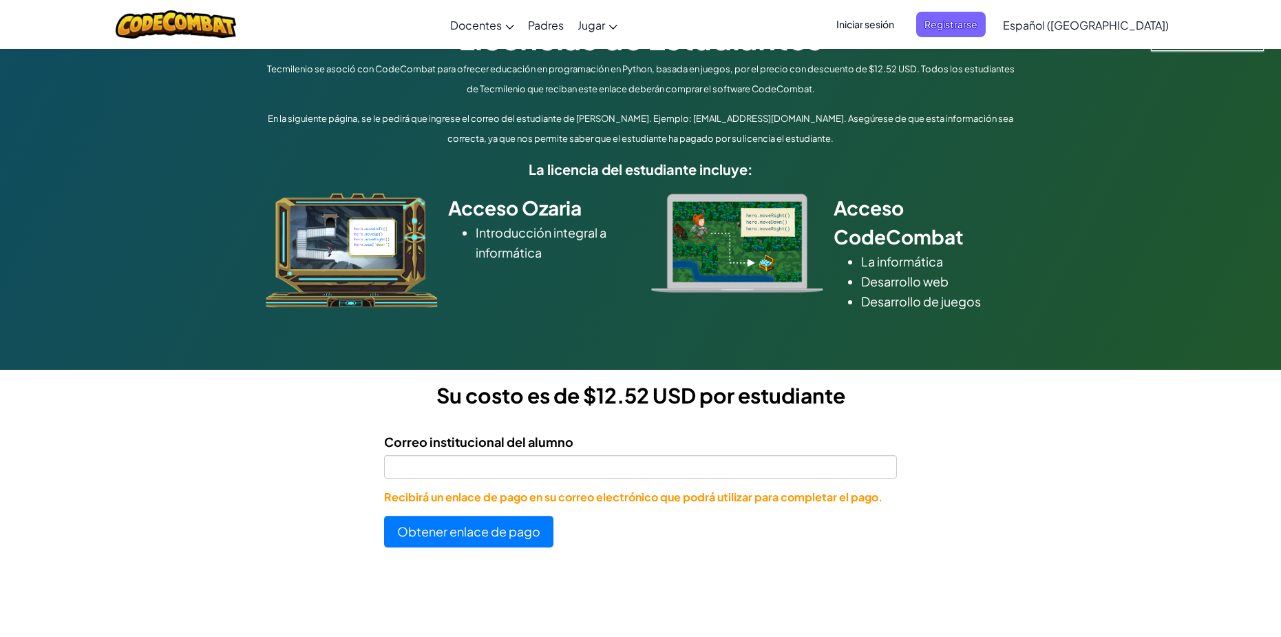
scroll to position [206, 0]
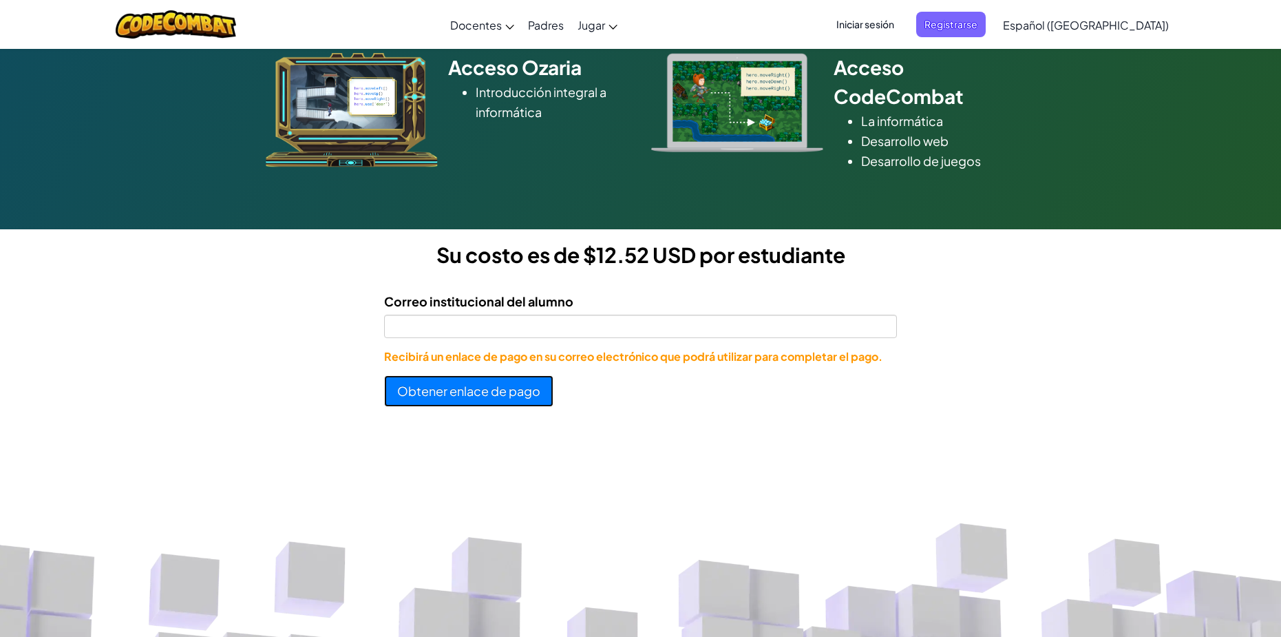
click at [491, 385] on button "Obtener enlace de pago" at bounding box center [468, 391] width 169 height 32
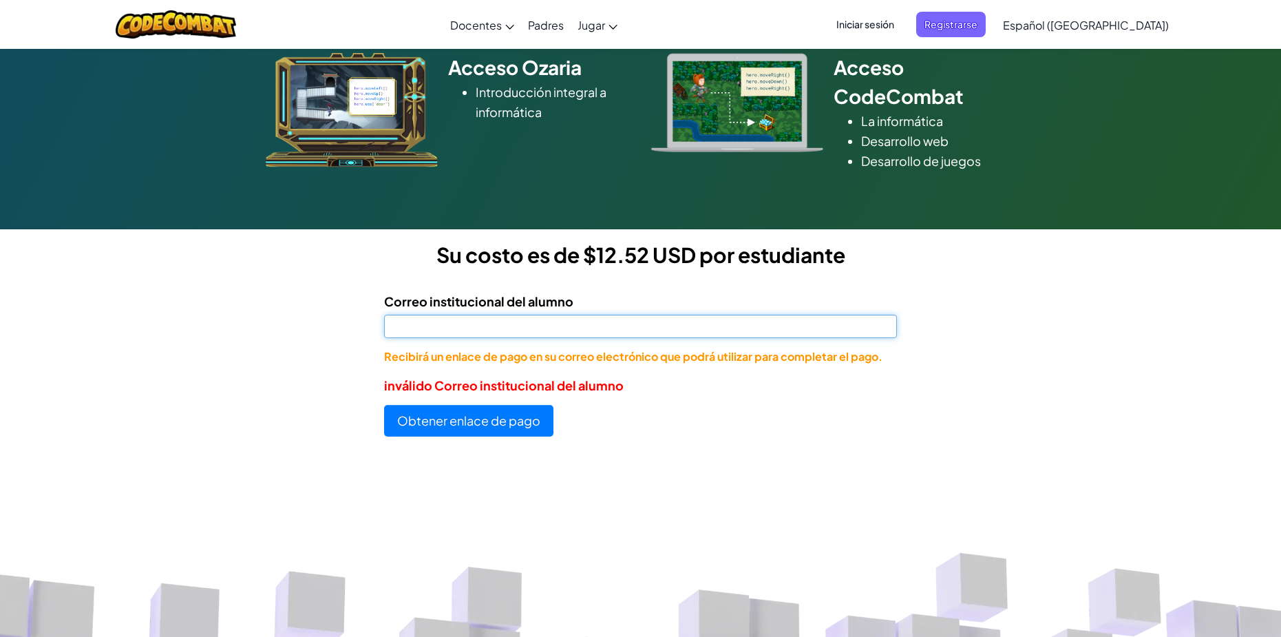
click at [478, 332] on input "Correo institucional del alumno" at bounding box center [640, 326] width 512 height 23
click at [470, 336] on input "Correo institucional del alumno" at bounding box center [640, 326] width 512 height 23
click at [478, 334] on input "Correo institucional del alumno" at bounding box center [640, 326] width 512 height 23
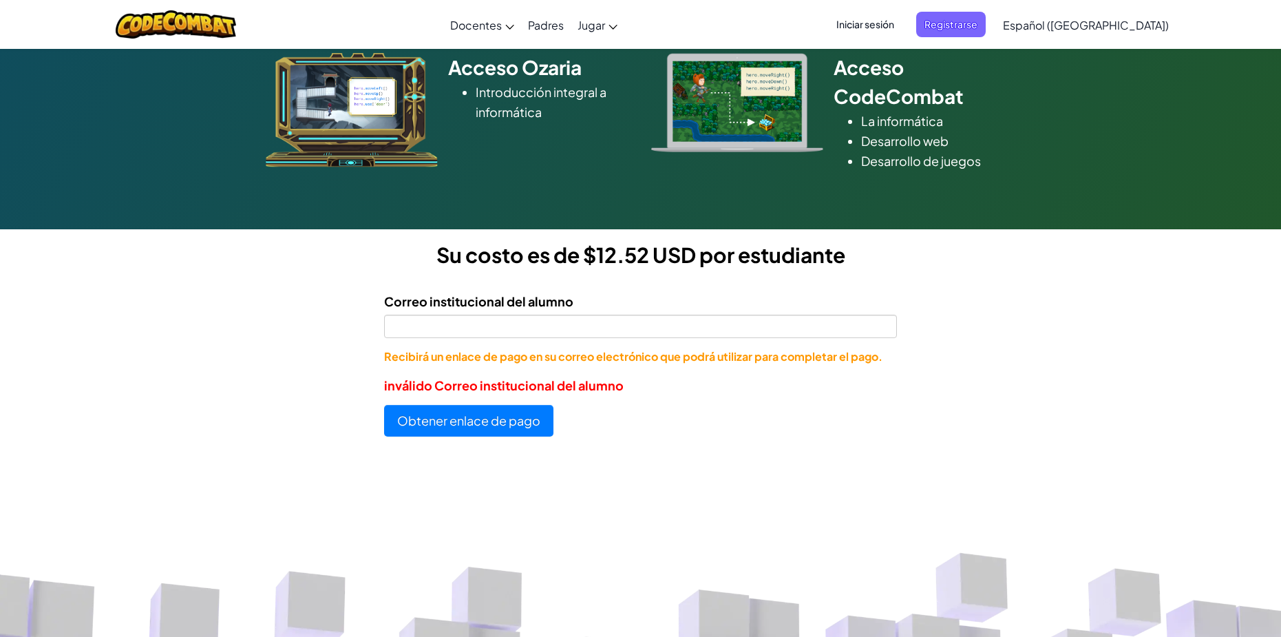
click at [671, 433] on div "Obtener enlace de pago" at bounding box center [640, 421] width 512 height 32
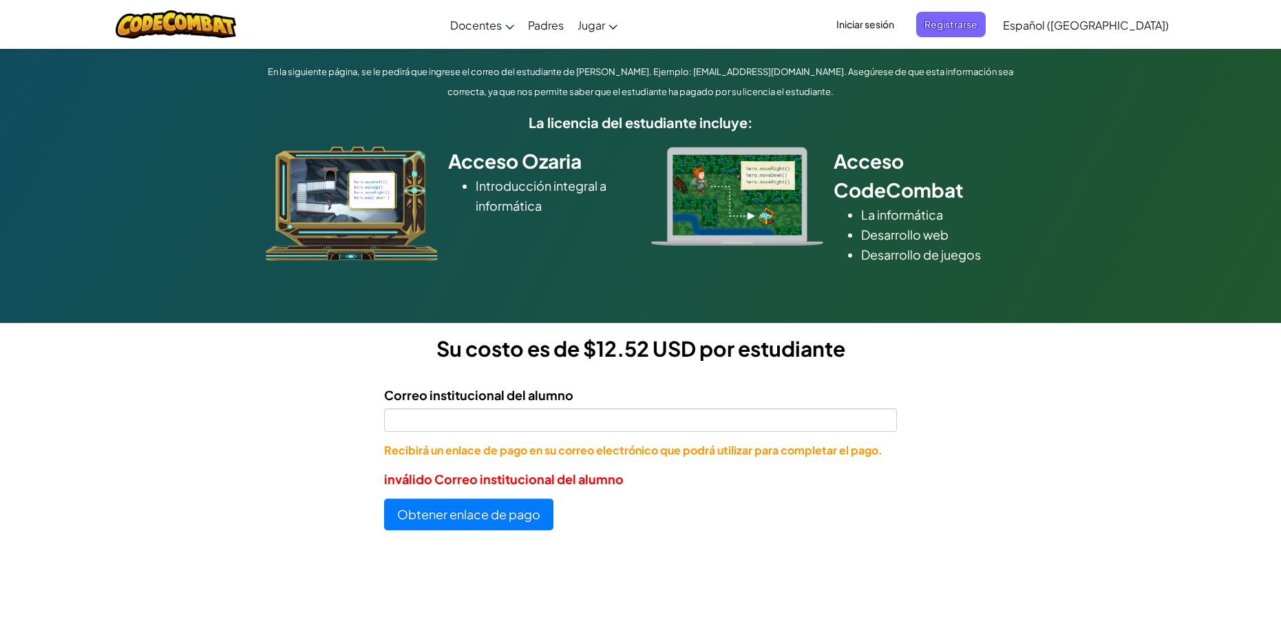
scroll to position [138, 0]
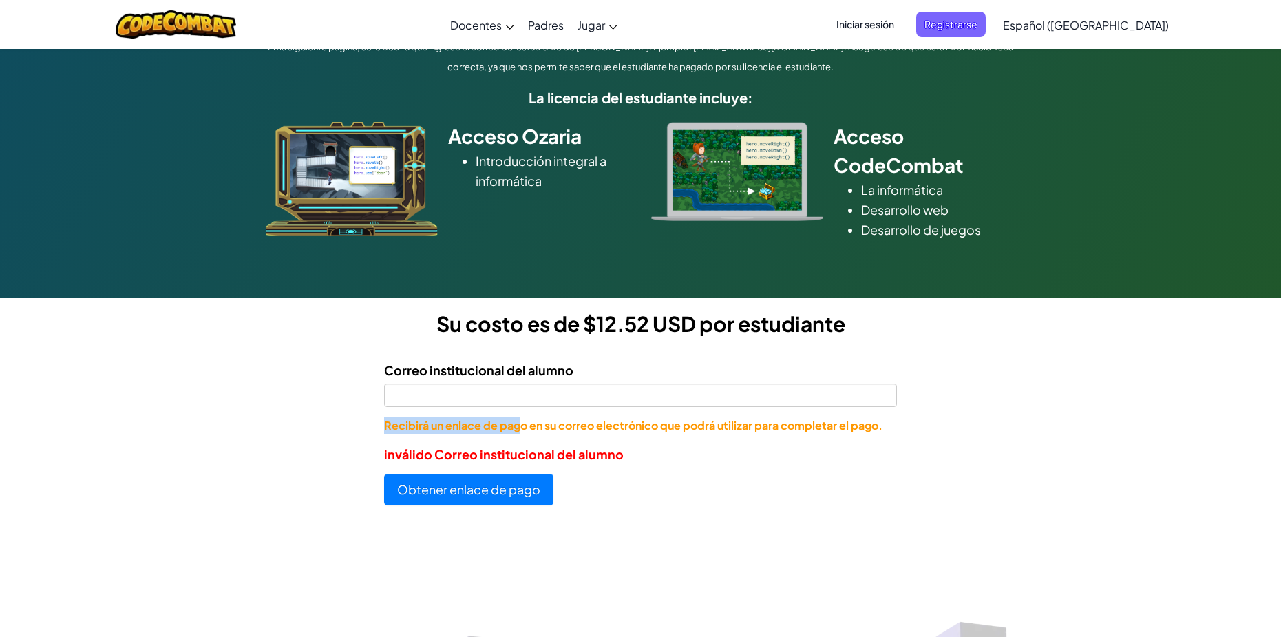
click at [467, 406] on div "Correo institucional del alumno Recibirá un enlace de pago en su correo electró…" at bounding box center [640, 397] width 512 height 74
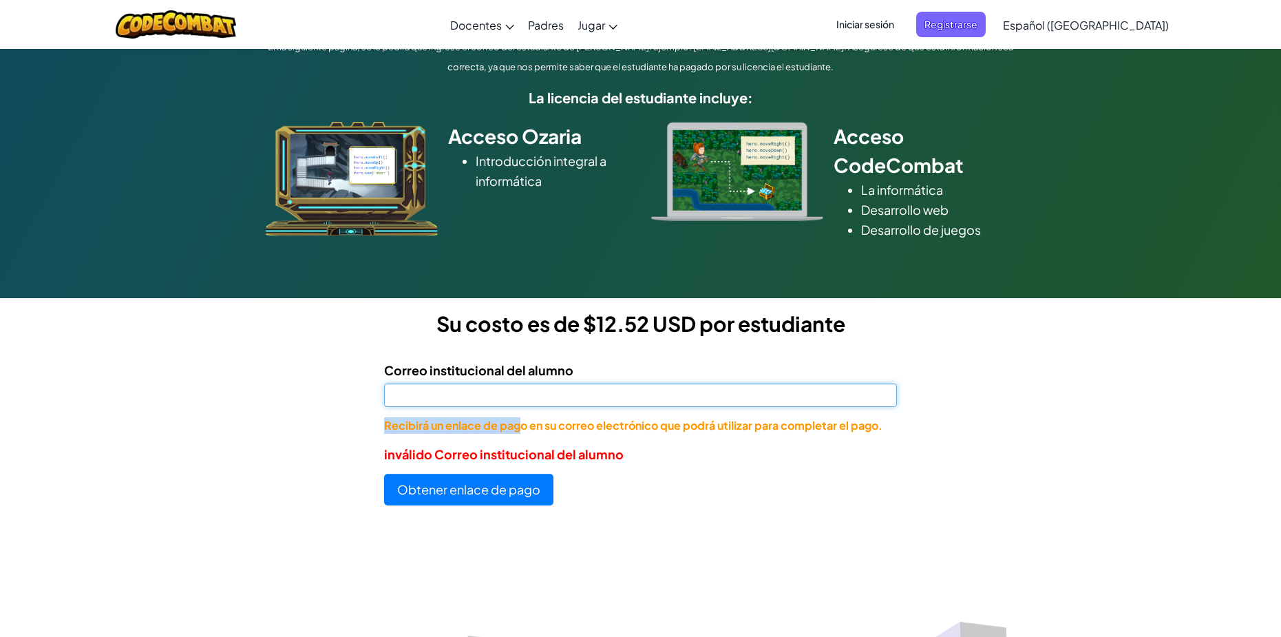
click at [463, 394] on input "Correo institucional del alumno" at bounding box center [640, 394] width 512 height 23
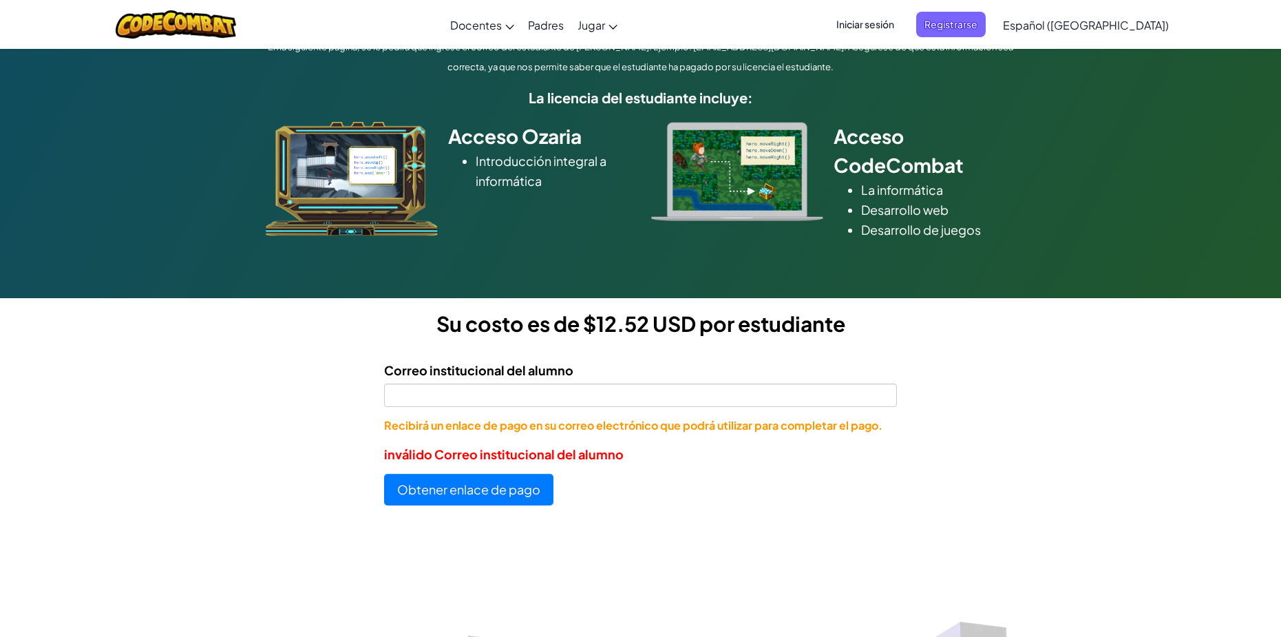
click at [396, 443] on form "Correo institucional del alumno Recibirá un enlace de pago en su correo electró…" at bounding box center [448, 428] width 897 height 156
click at [404, 417] on p "Recibirá un enlace de pago en su correo electrónico que podrá utilizar para com…" at bounding box center [640, 425] width 512 height 17
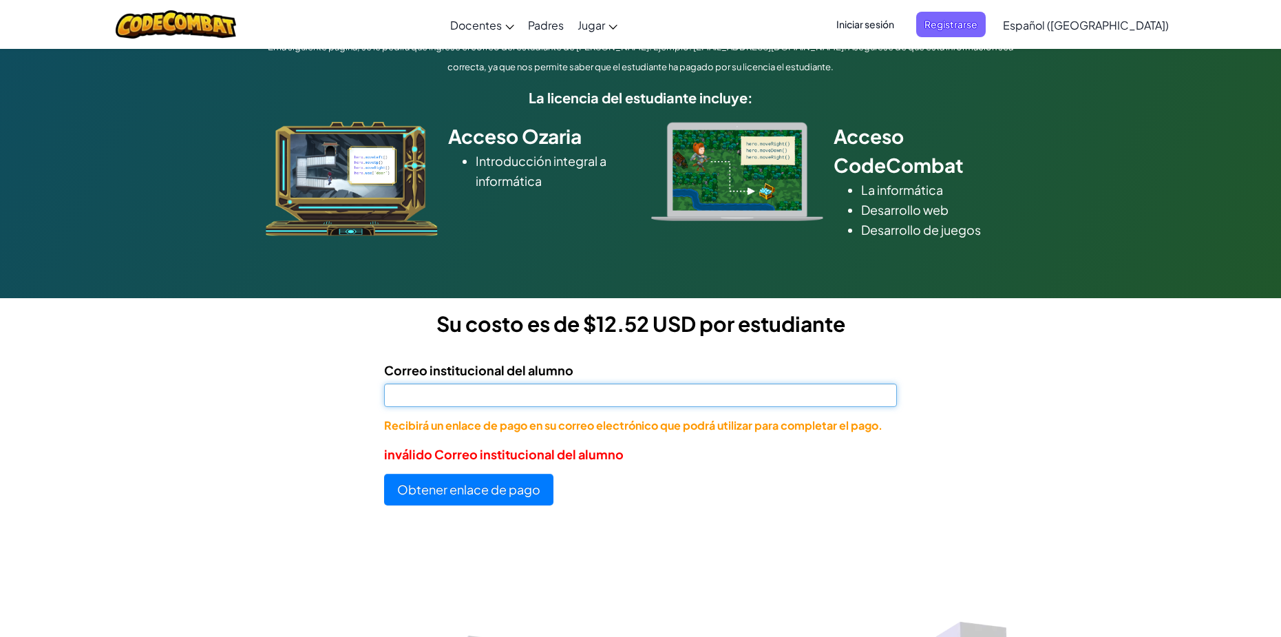
drag, startPoint x: 418, startPoint y: 401, endPoint x: 432, endPoint y: 393, distance: 16.3
click at [426, 396] on input "Correo institucional del alumno" at bounding box center [640, 394] width 512 height 23
type input "[EMAIL_ADDRESS][DOMAIN_NAME]"
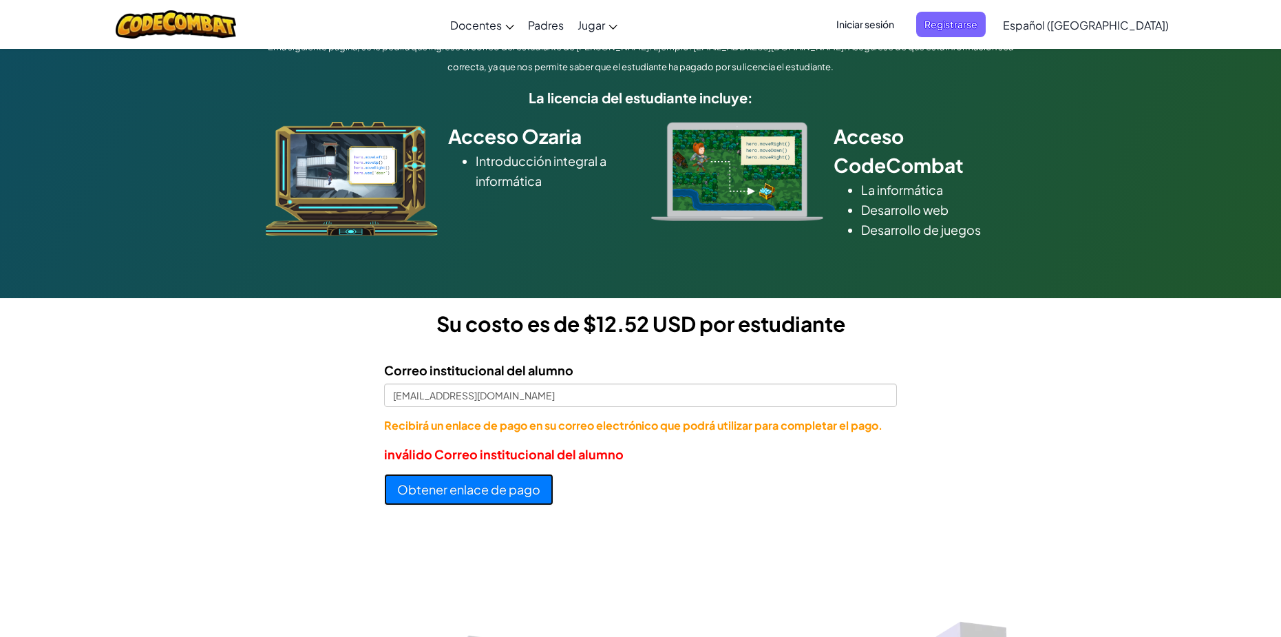
click at [493, 491] on button "Obtener enlace de pago" at bounding box center [468, 490] width 169 height 32
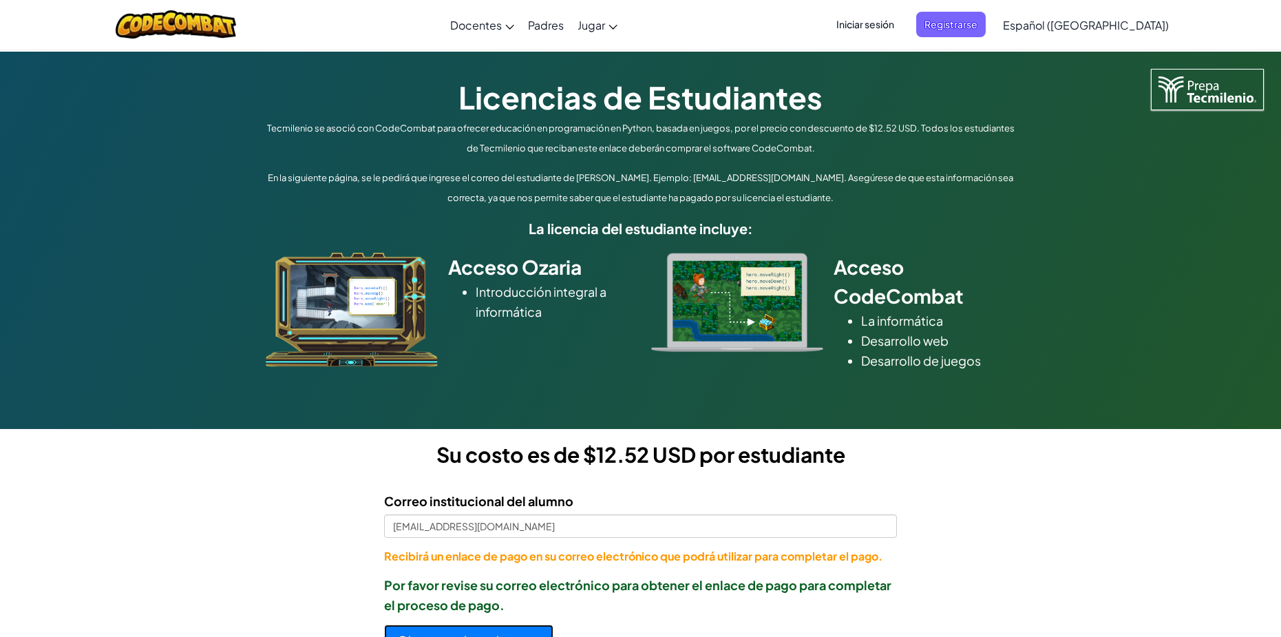
scroll to position [0, 0]
